Goal: Find specific page/section: Find specific page/section

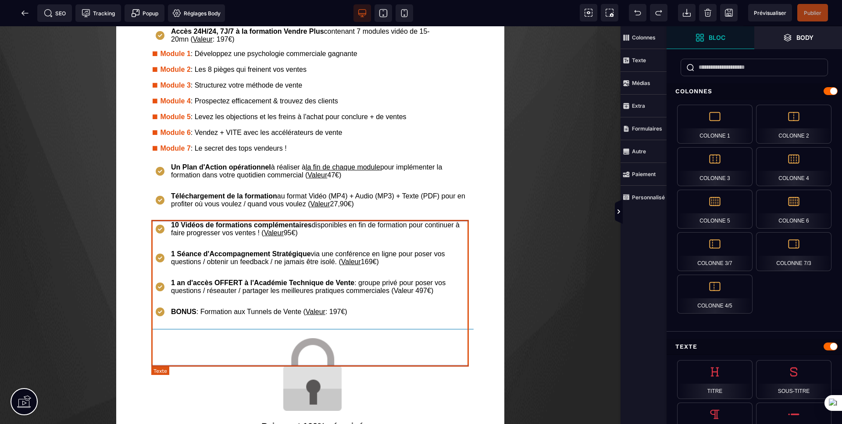
scroll to position [837, 0]
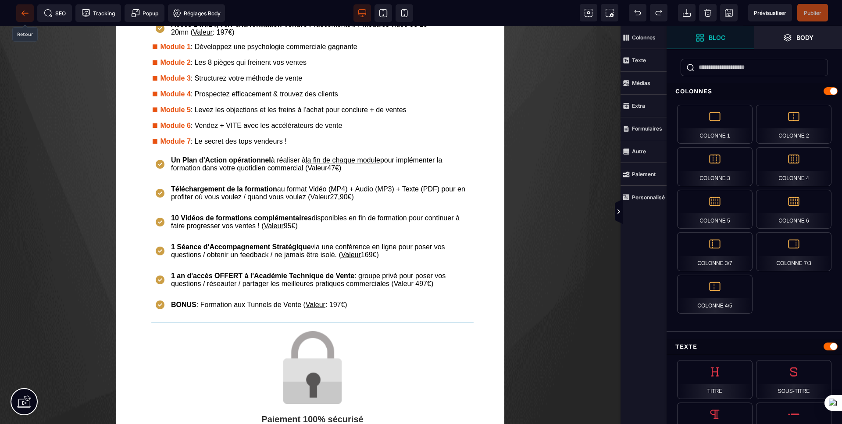
click at [19, 8] on span at bounding box center [25, 13] width 18 height 18
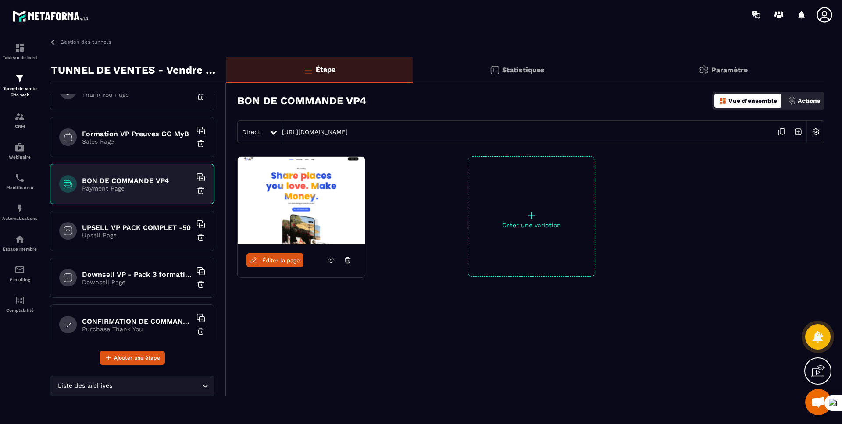
scroll to position [82, 0]
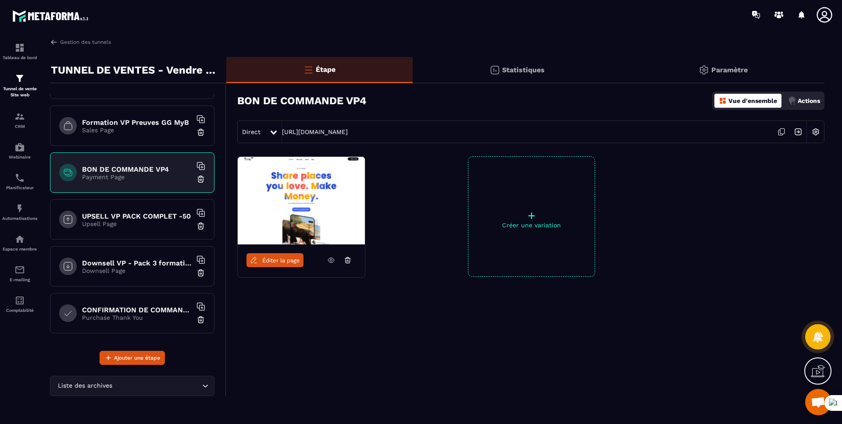
click at [100, 325] on div "CONFIRMATION DE COMMANDE Purchase Thank You" at bounding box center [132, 313] width 164 height 40
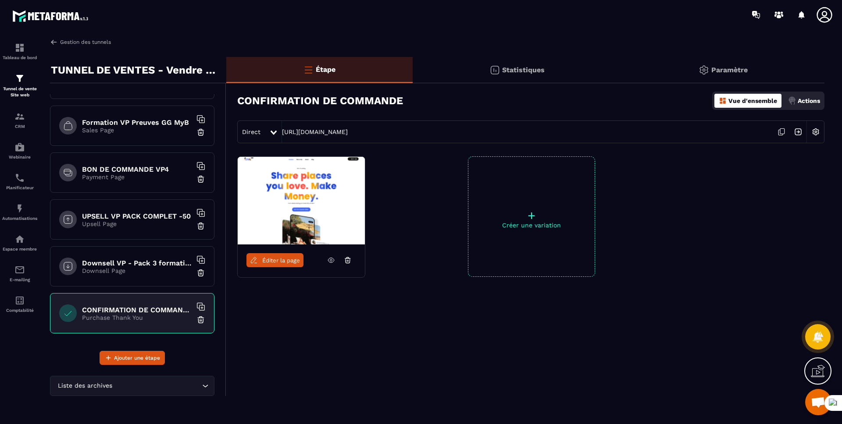
click at [55, 42] on img at bounding box center [54, 42] width 8 height 8
